Goal: Task Accomplishment & Management: Manage account settings

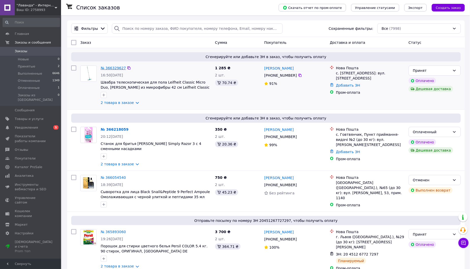
click at [109, 68] on link "№ 366329627" at bounding box center [113, 68] width 25 height 4
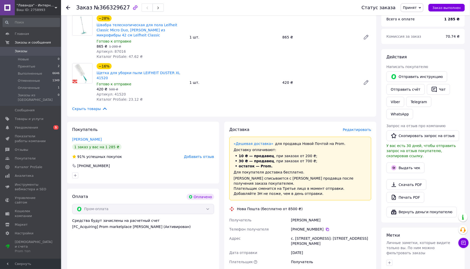
scroll to position [85, 0]
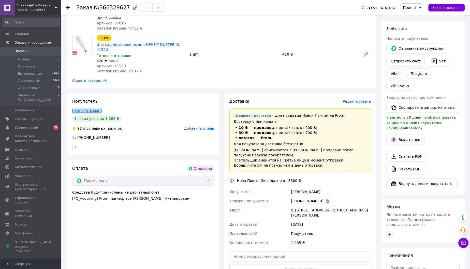
drag, startPoint x: 100, startPoint y: 107, endPoint x: 72, endPoint y: 105, distance: 28.3
click at [72, 108] on div "[PERSON_NAME]" at bounding box center [143, 110] width 142 height 5
copy link "[PERSON_NAME]"
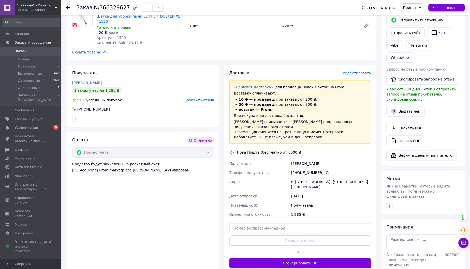
click at [67, 7] on icon at bounding box center [68, 8] width 4 height 4
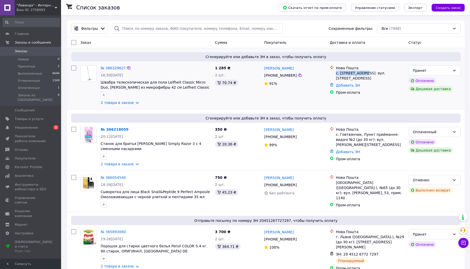
drag, startPoint x: 337, startPoint y: 74, endPoint x: 364, endPoint y: 74, distance: 27.5
click at [364, 74] on div "с. [STREET_ADDRESS]: вул. [STREET_ADDRESS]" at bounding box center [370, 75] width 69 height 10
copy div "с. Холодна Балка"
click at [110, 67] on link "№ 366329627" at bounding box center [113, 68] width 25 height 4
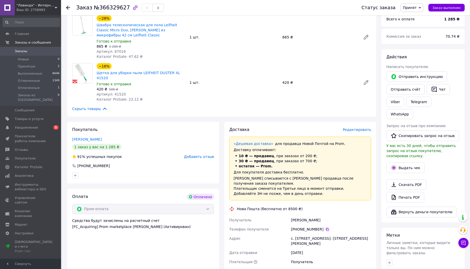
scroll to position [85, 0]
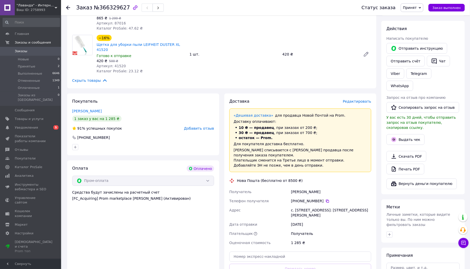
drag, startPoint x: 321, startPoint y: 190, endPoint x: 306, endPoint y: 189, distance: 15.3
click at [306, 198] on div "[PHONE_NUMBER]" at bounding box center [331, 200] width 80 height 5
copy div "054 36 74"
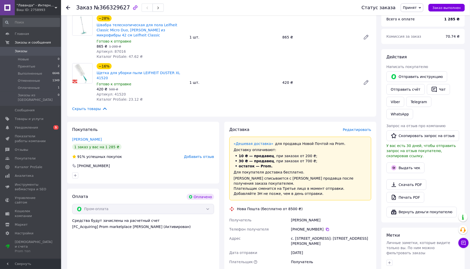
scroll to position [28, 0]
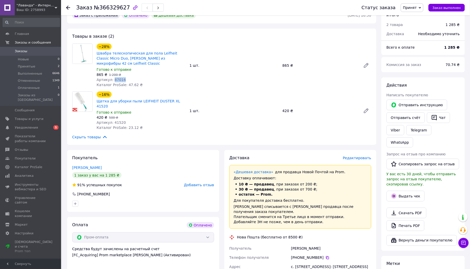
drag, startPoint x: 112, startPoint y: 79, endPoint x: 136, endPoint y: 79, distance: 23.4
click at [136, 79] on div "Артикул: 87016" at bounding box center [141, 79] width 89 height 5
copy span "87016"
drag, startPoint x: 112, startPoint y: 116, endPoint x: 131, endPoint y: 117, distance: 19.1
click at [128, 120] on div "Артикул: 41520" at bounding box center [141, 122] width 89 height 5
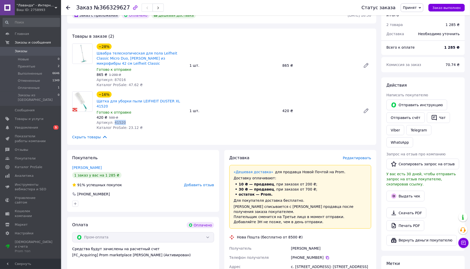
copy span "41520"
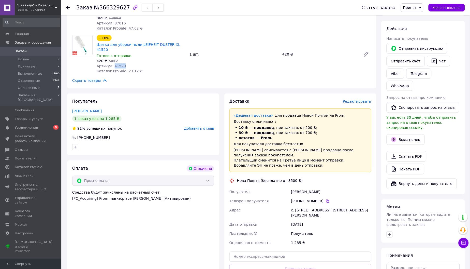
scroll to position [113, 0]
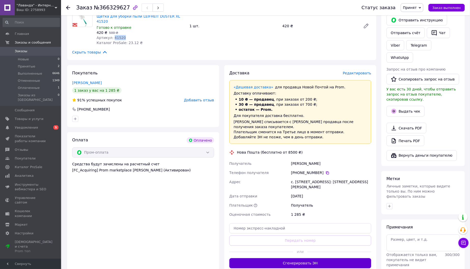
click at [299, 258] on button "Сгенерировать ЭН" at bounding box center [300, 263] width 142 height 10
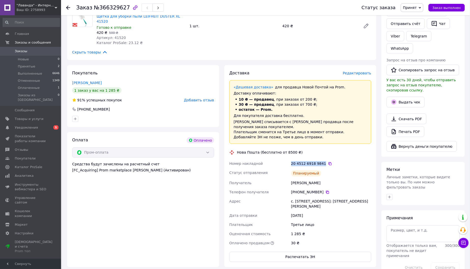
drag, startPoint x: 291, startPoint y: 153, endPoint x: 322, endPoint y: 154, distance: 30.5
click at [322, 161] on div "20 4512 6918 9841" at bounding box center [331, 163] width 80 height 5
copy div "20 4512 6918 9841"
click at [23, 60] on span "Новые" at bounding box center [23, 59] width 11 height 5
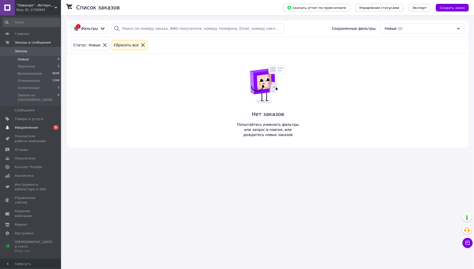
click at [28, 125] on span "Уведомления" at bounding box center [26, 127] width 23 height 5
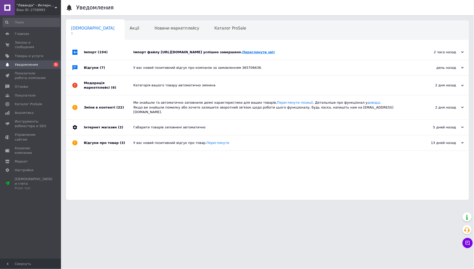
click at [275, 52] on link "Переглянути звіт" at bounding box center [259, 52] width 33 height 4
